Goal: Information Seeking & Learning: Learn about a topic

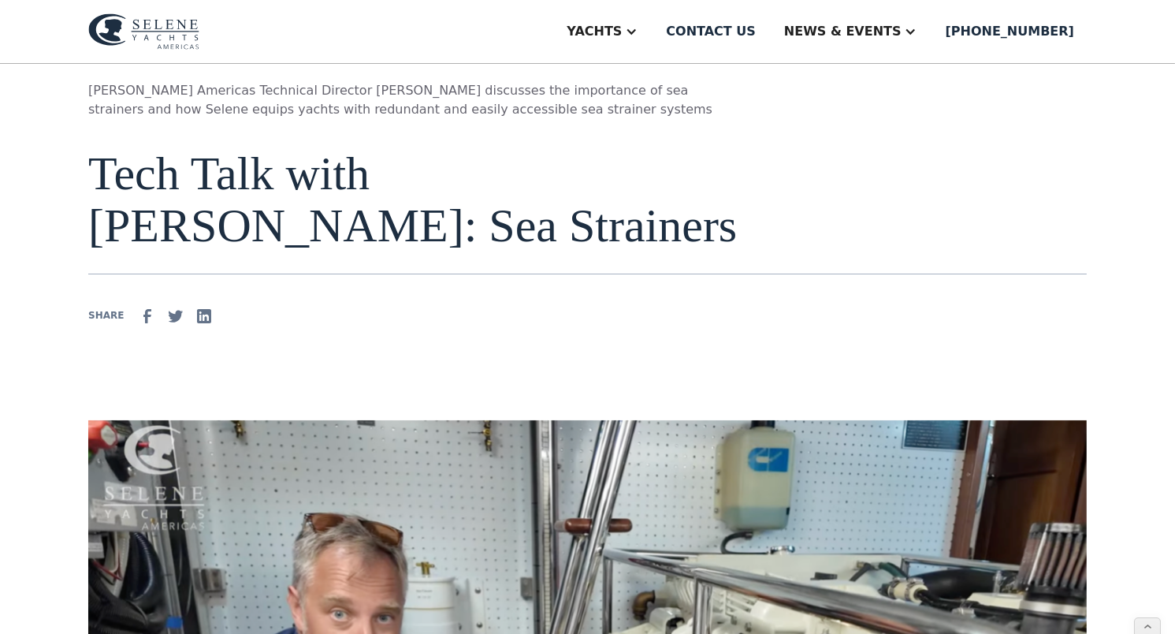
scroll to position [80, 0]
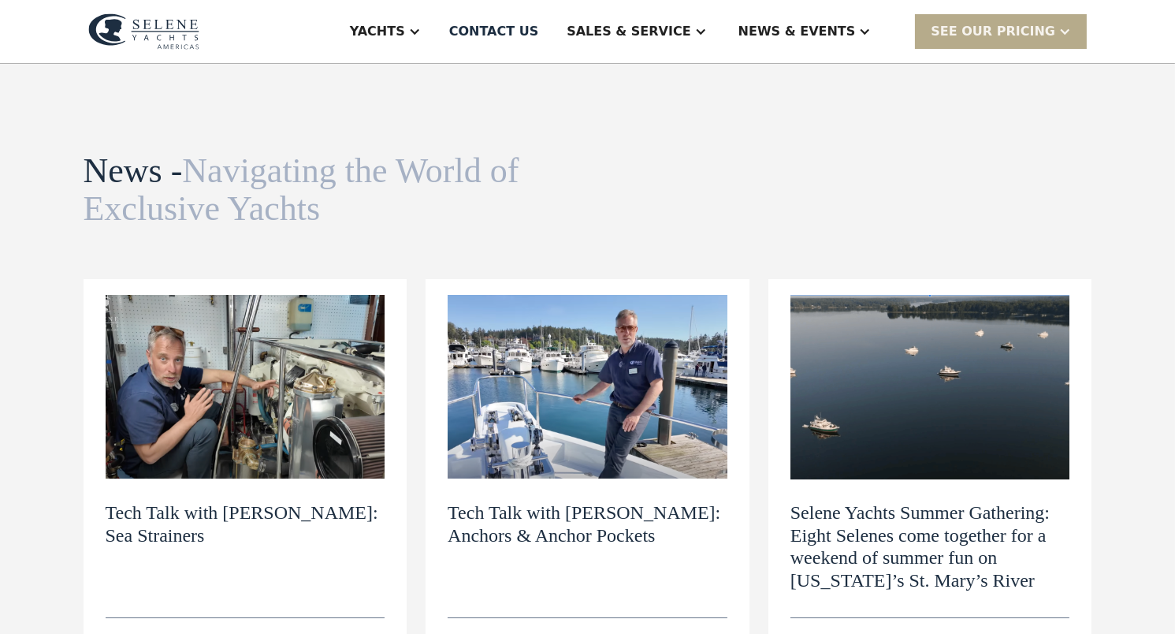
click at [612, 413] on img at bounding box center [588, 387] width 280 height 184
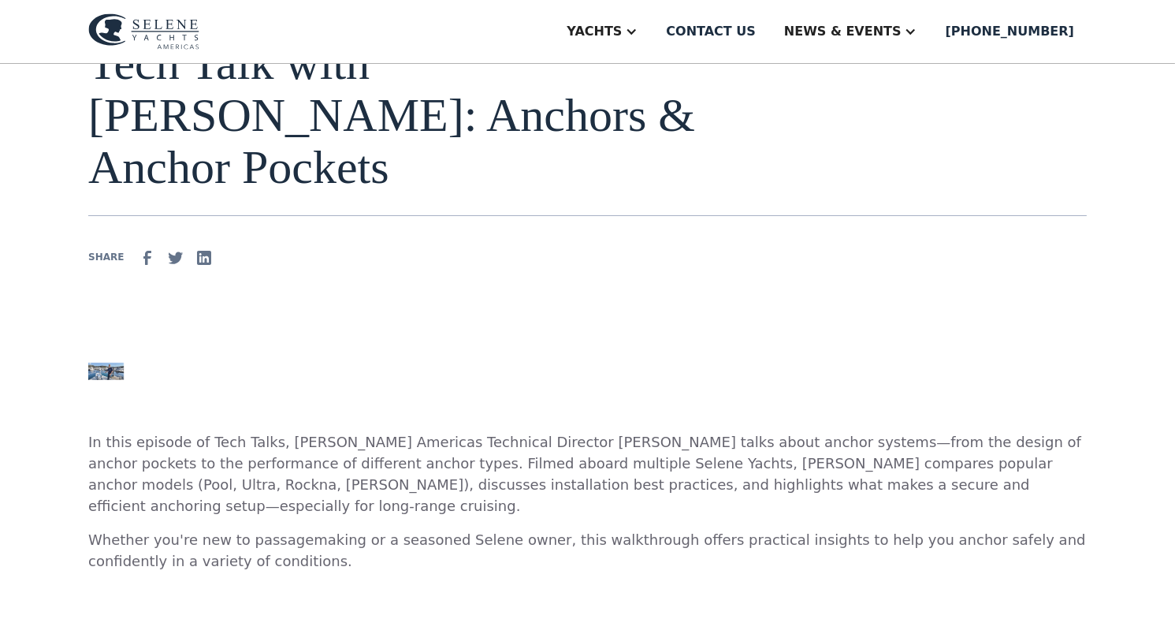
scroll to position [199, 0]
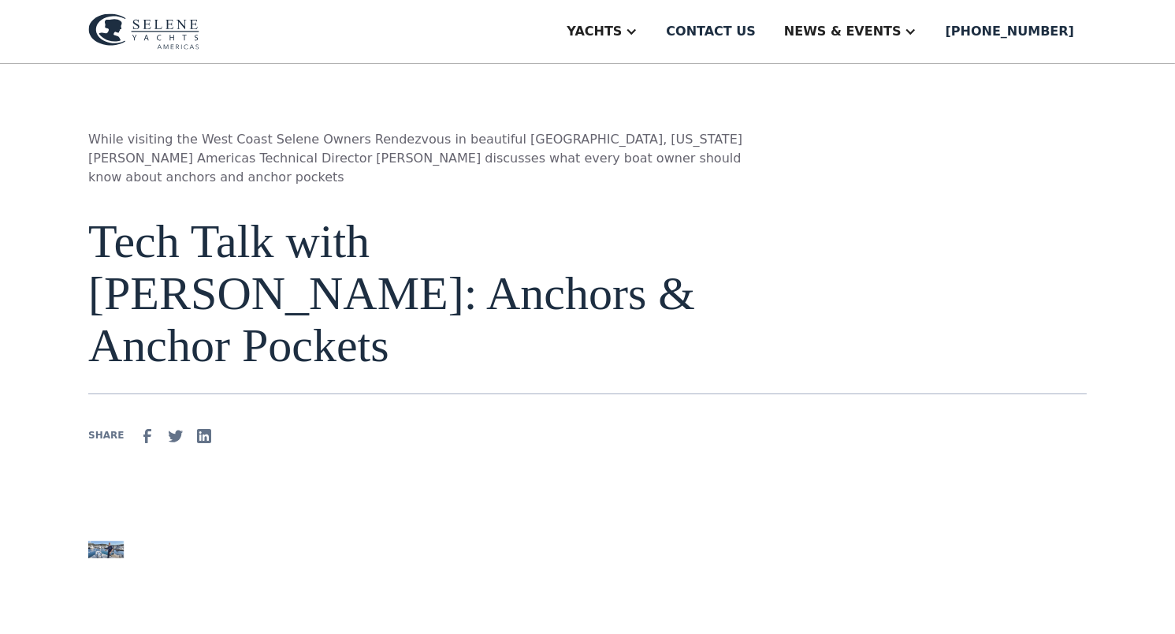
scroll to position [35, 0]
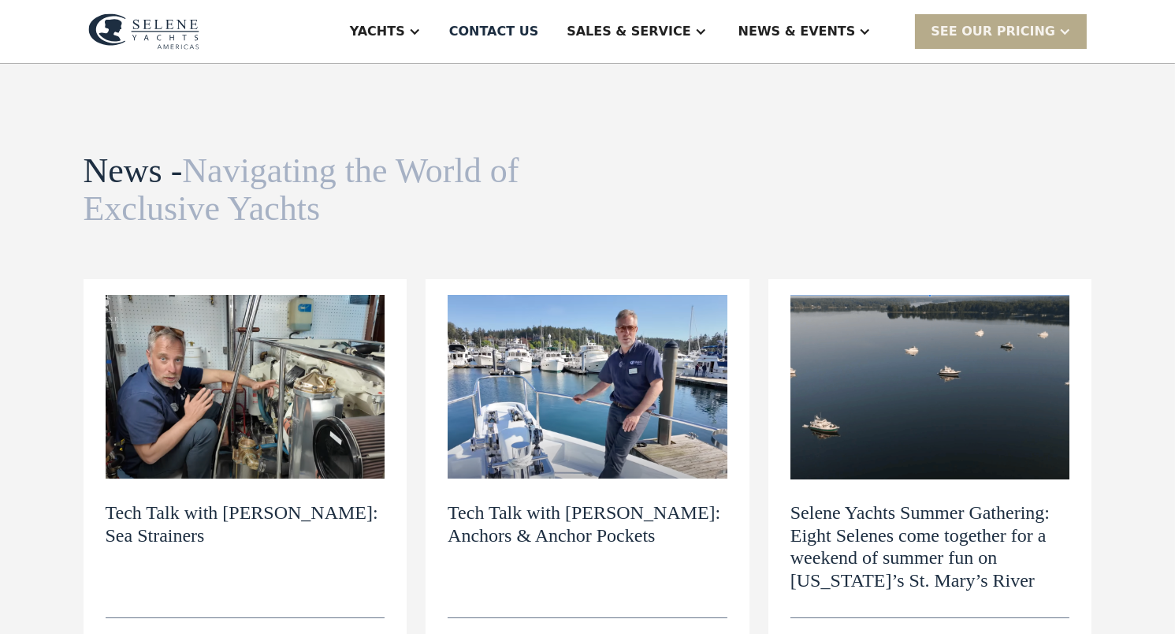
click at [824, 412] on img at bounding box center [931, 387] width 280 height 184
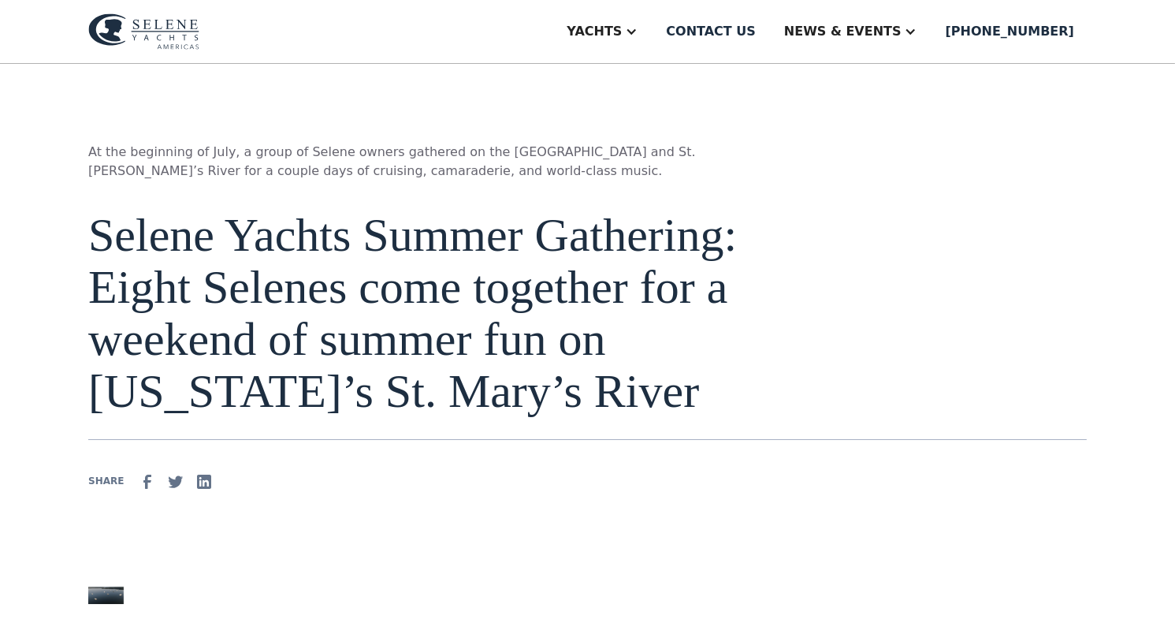
scroll to position [65, 0]
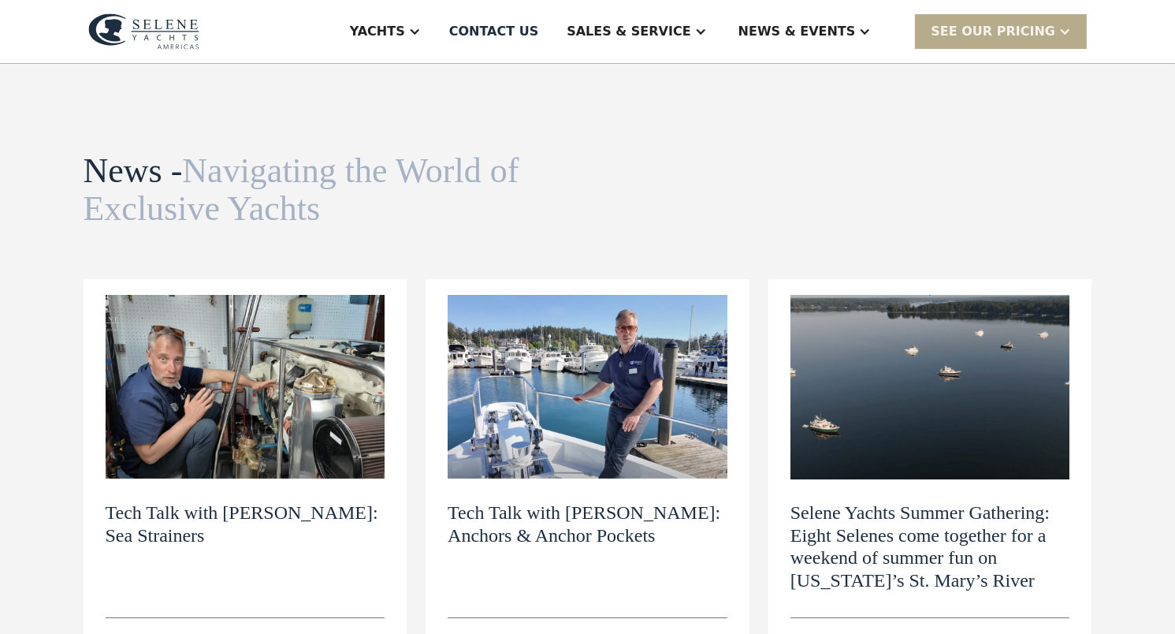
click at [512, 509] on h2 "Tech Talk with [PERSON_NAME]: Anchors & Anchor Pockets" at bounding box center [588, 524] width 280 height 46
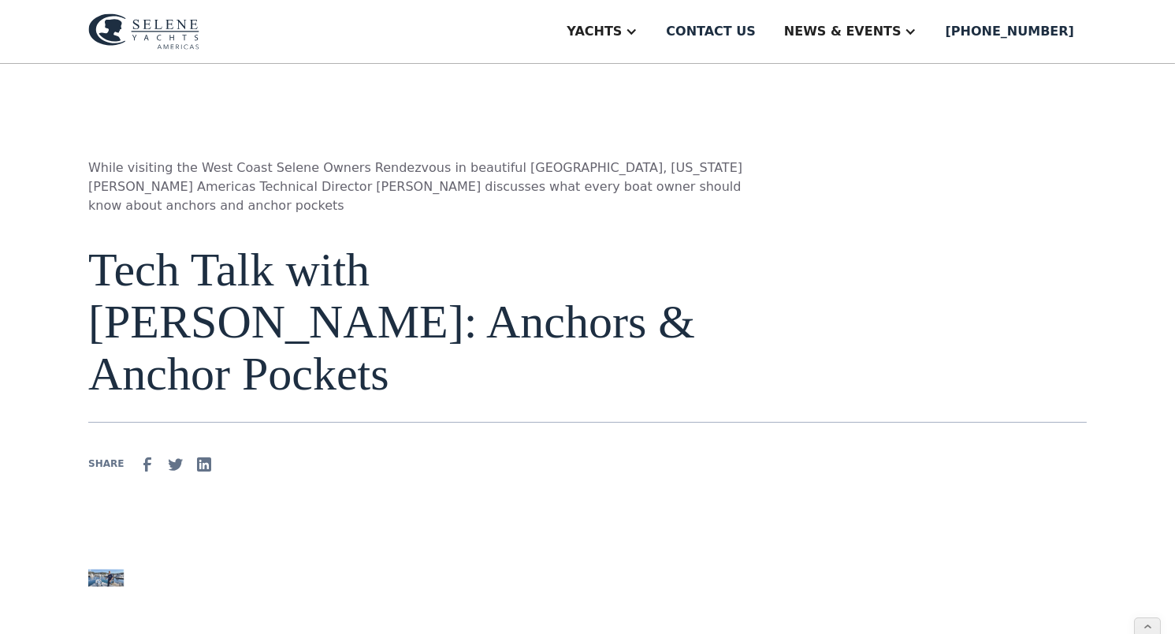
click at [173, 26] on img at bounding box center [143, 31] width 111 height 36
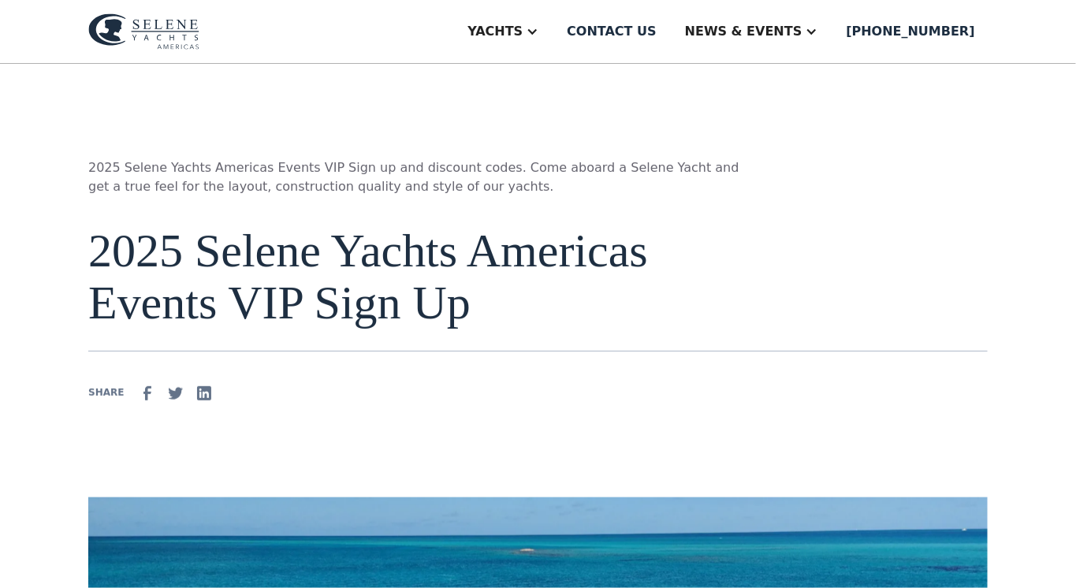
click at [162, 32] on img at bounding box center [143, 31] width 111 height 36
